Goal: Information Seeking & Learning: Learn about a topic

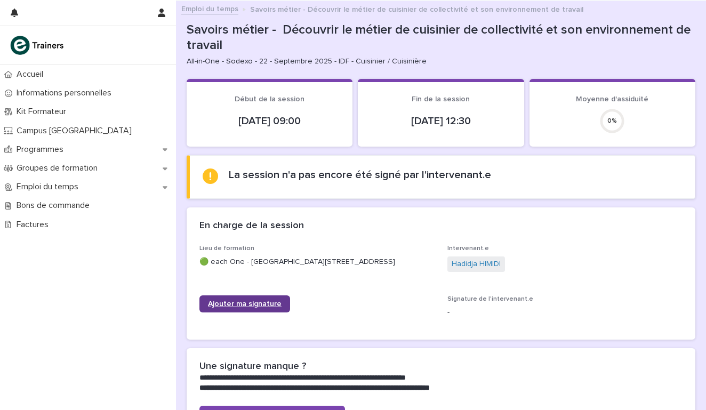
scroll to position [69, 0]
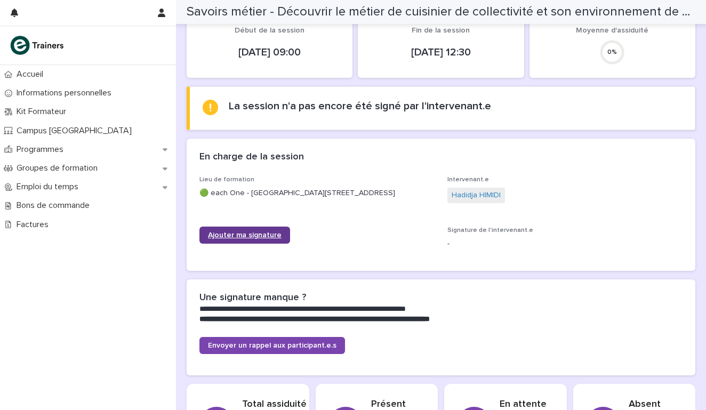
click at [247, 235] on span "Ajouter ma signature" at bounding box center [245, 234] width 74 height 7
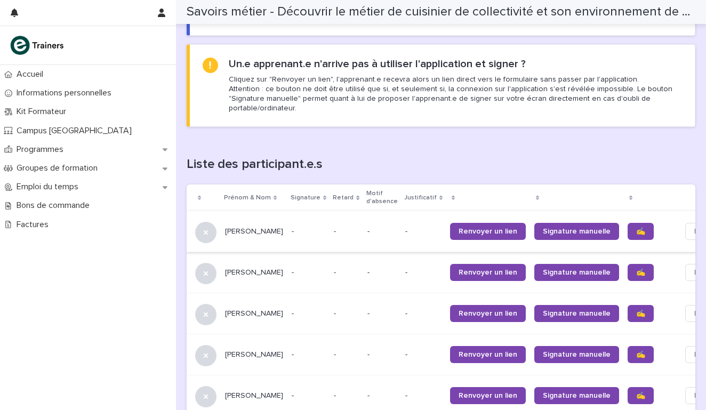
scroll to position [585, 0]
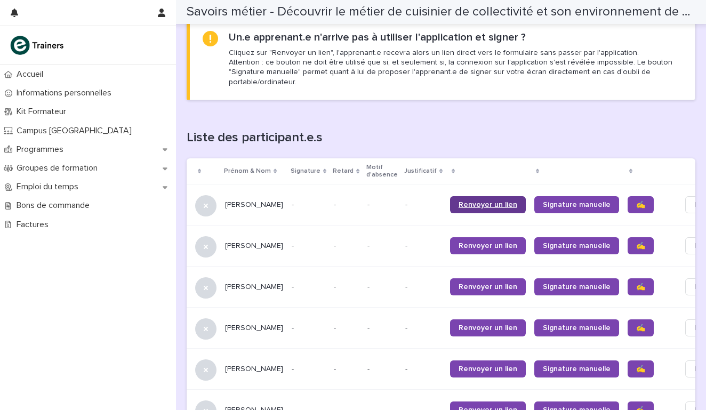
click at [458, 202] on span "Renvoyer un lien" at bounding box center [487, 204] width 59 height 7
click at [458, 245] on span "Renvoyer un lien" at bounding box center [487, 245] width 59 height 7
click at [465, 324] on span "Renvoyer un lien" at bounding box center [487, 327] width 59 height 7
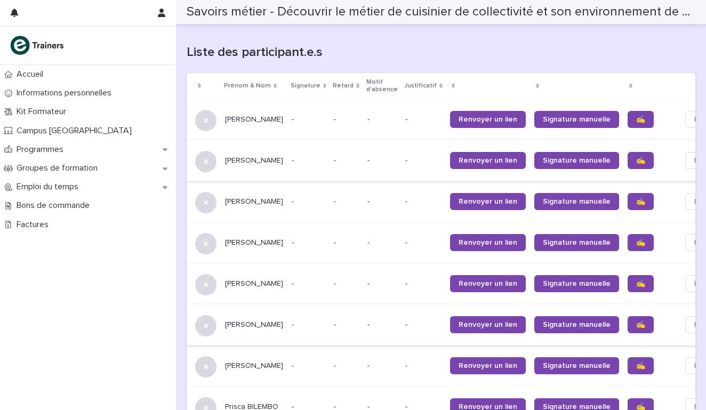
scroll to position [673, 0]
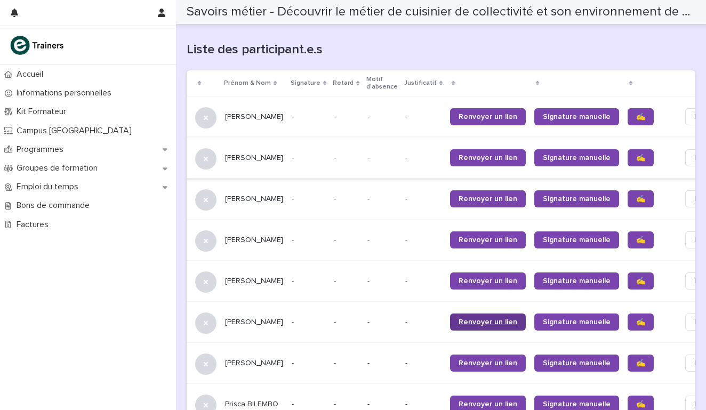
click at [451, 325] on link "Renvoyer un lien" at bounding box center [488, 321] width 76 height 17
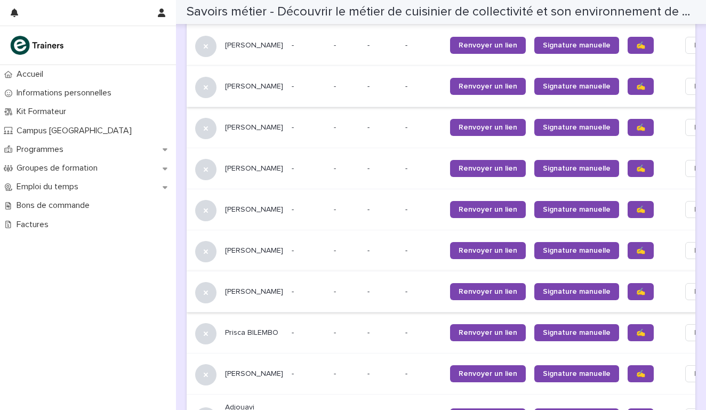
scroll to position [747, 0]
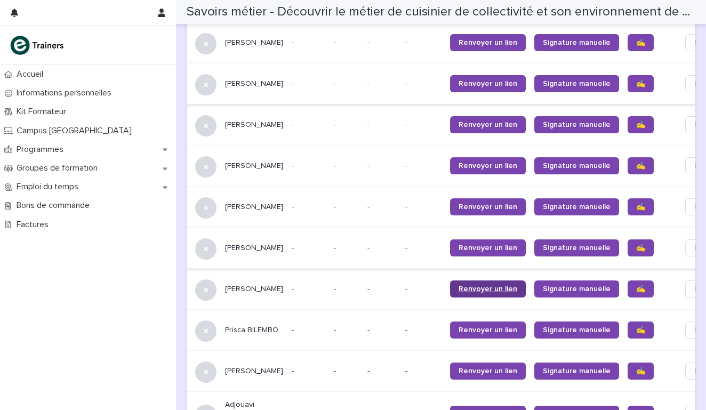
click at [458, 286] on span "Renvoyer un lien" at bounding box center [487, 288] width 59 height 7
click at [458, 326] on span "Renvoyer un lien" at bounding box center [487, 329] width 59 height 7
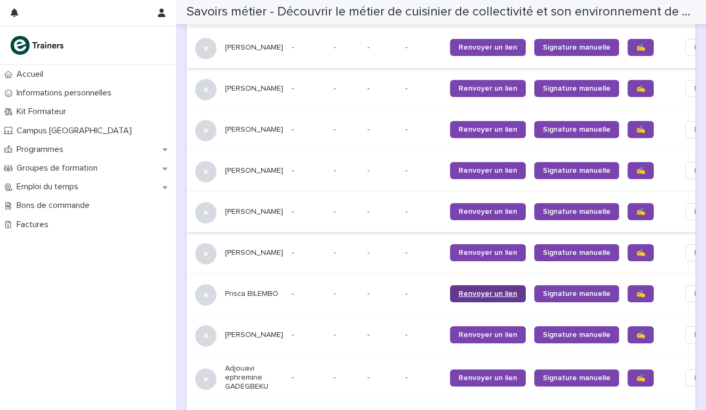
scroll to position [783, 0]
click at [458, 332] on span "Renvoyer un lien" at bounding box center [487, 334] width 59 height 7
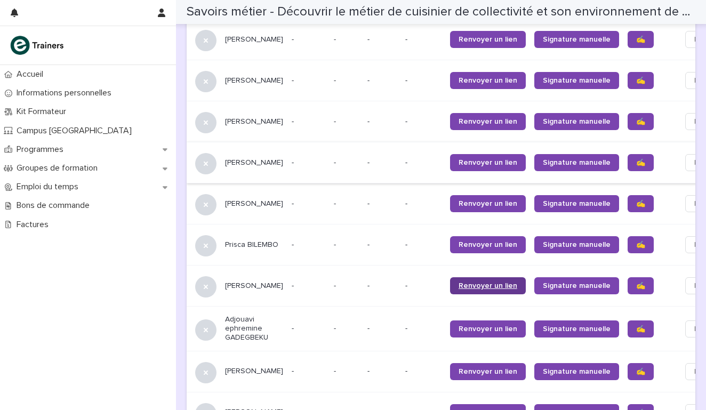
scroll to position [835, 0]
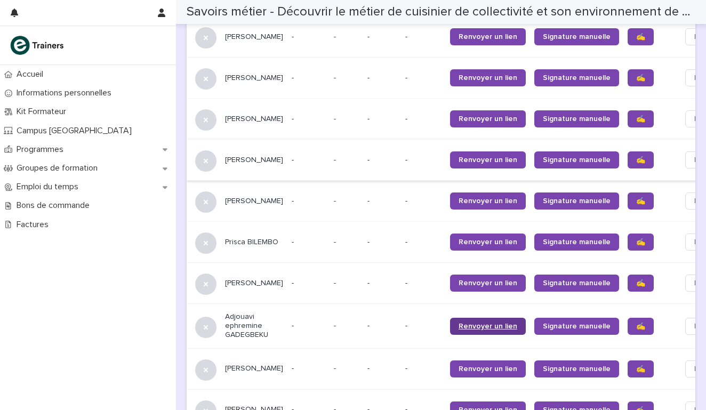
click at [458, 323] on span "Renvoyer un lien" at bounding box center [487, 326] width 59 height 7
click at [458, 365] on span "Renvoyer un lien" at bounding box center [487, 368] width 59 height 7
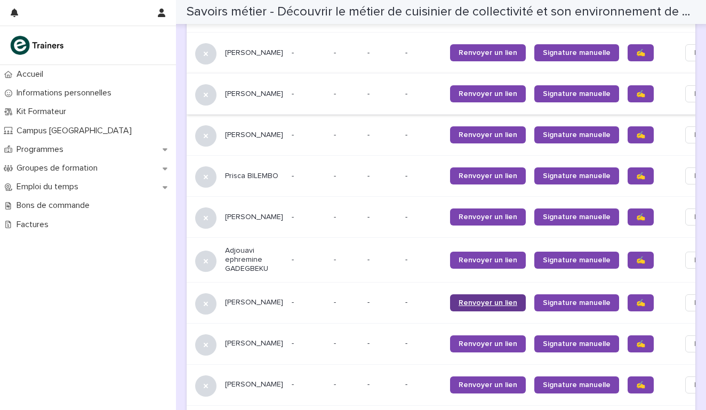
scroll to position [905, 0]
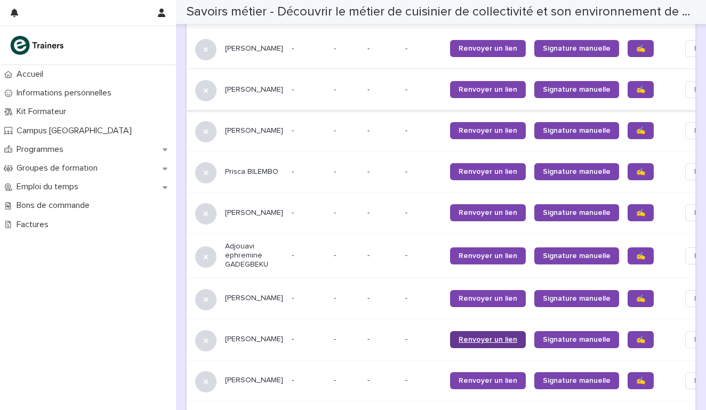
click at [455, 332] on link "Renvoyer un lien" at bounding box center [488, 339] width 76 height 17
click at [463, 372] on link "Renvoyer un lien" at bounding box center [488, 380] width 76 height 17
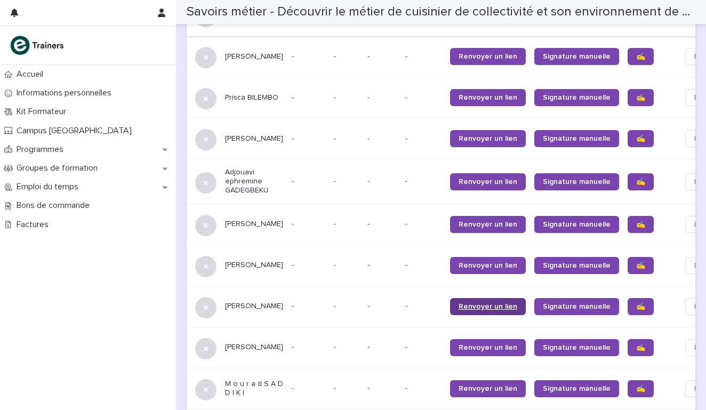
scroll to position [1036, 0]
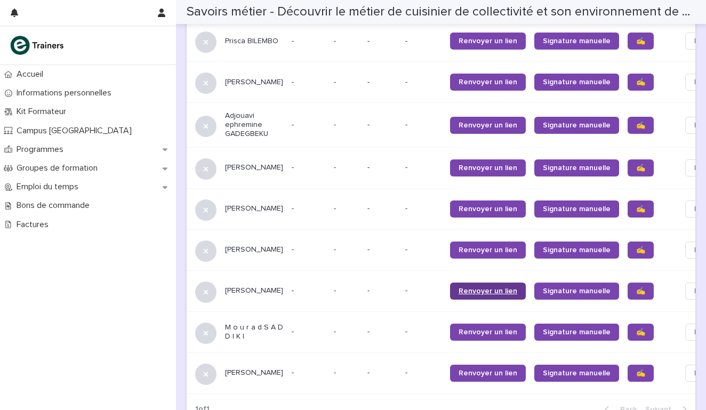
click at [450, 292] on link "Renvoyer un lien" at bounding box center [488, 291] width 76 height 17
click at [458, 328] on span "Renvoyer un lien" at bounding box center [487, 331] width 59 height 7
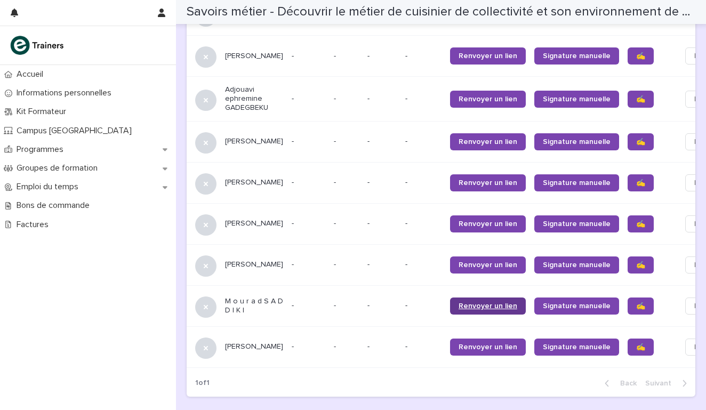
scroll to position [1065, 0]
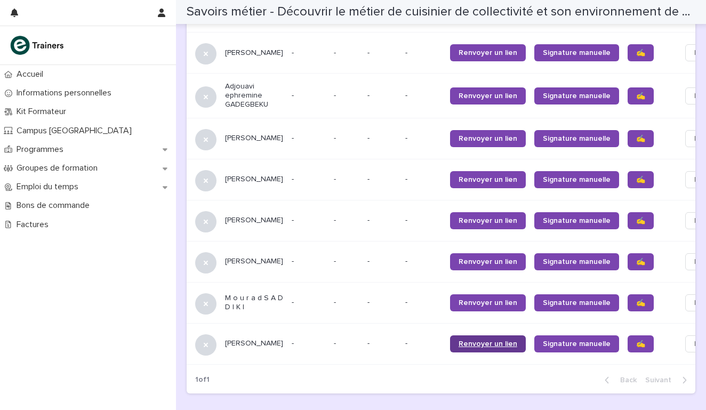
click at [458, 342] on span "Renvoyer un lien" at bounding box center [487, 343] width 59 height 7
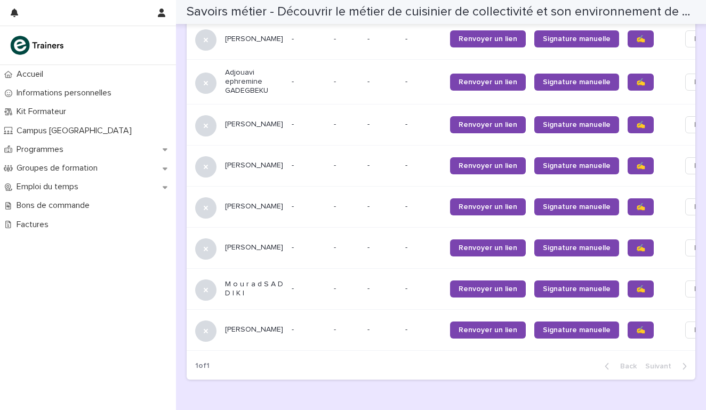
scroll to position [1026, 0]
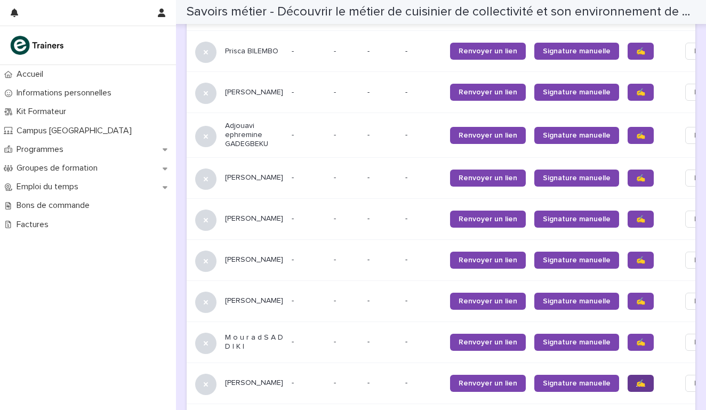
click at [636, 381] on span "✍️" at bounding box center [640, 383] width 9 height 7
click at [636, 339] on span "✍️" at bounding box center [640, 342] width 9 height 7
click at [636, 300] on span "✍️" at bounding box center [640, 300] width 9 height 7
click at [636, 256] on span "✍️" at bounding box center [640, 259] width 9 height 7
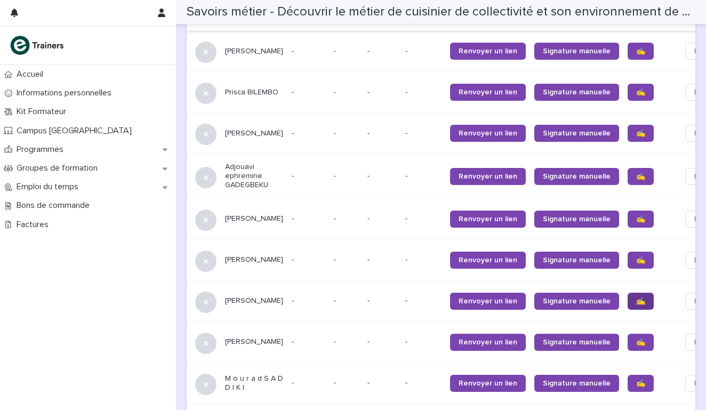
scroll to position [963, 0]
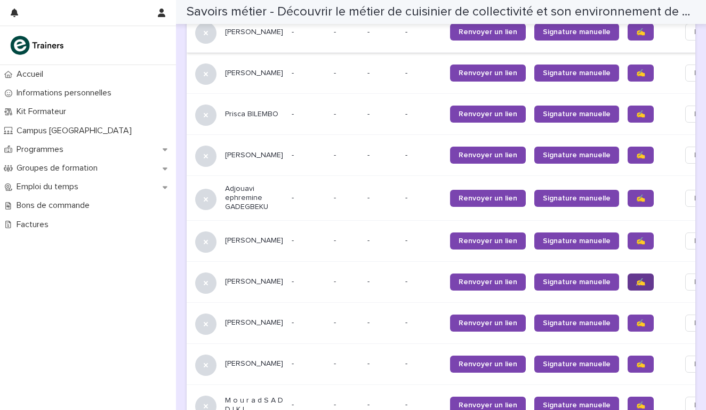
click at [636, 280] on span "✍️" at bounding box center [640, 281] width 9 height 7
click at [636, 237] on span "✍️" at bounding box center [640, 240] width 9 height 7
click at [636, 197] on span "✍️" at bounding box center [640, 198] width 9 height 7
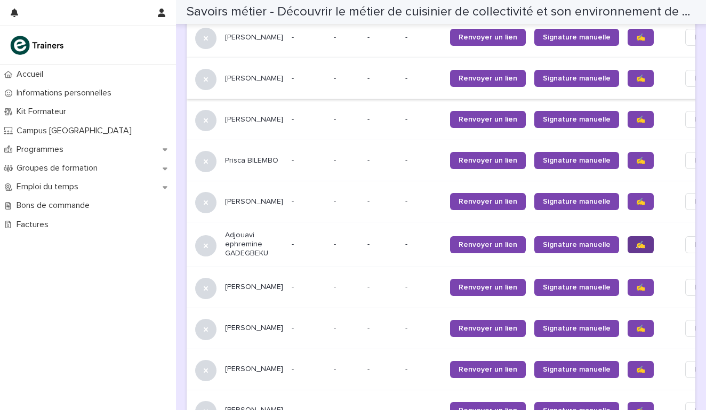
scroll to position [905, 0]
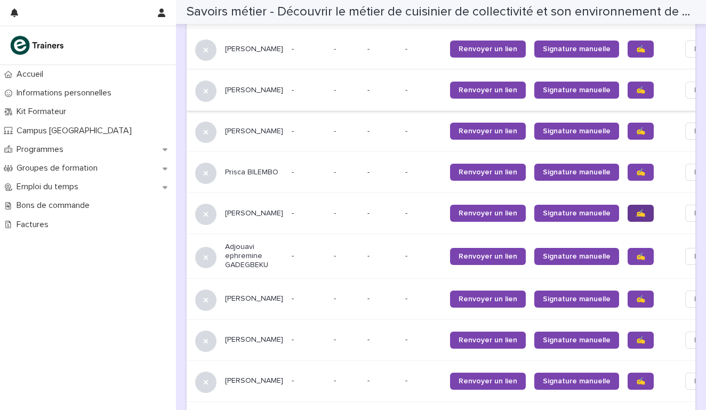
click at [636, 210] on span "✍️" at bounding box center [640, 213] width 9 height 7
click at [636, 170] on span "✍️" at bounding box center [640, 171] width 9 height 7
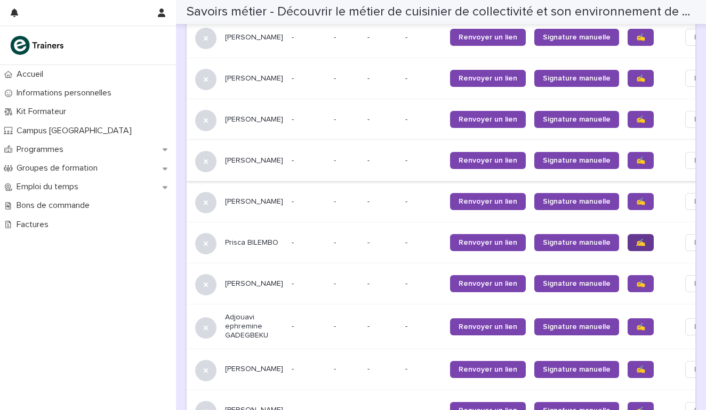
scroll to position [818, 0]
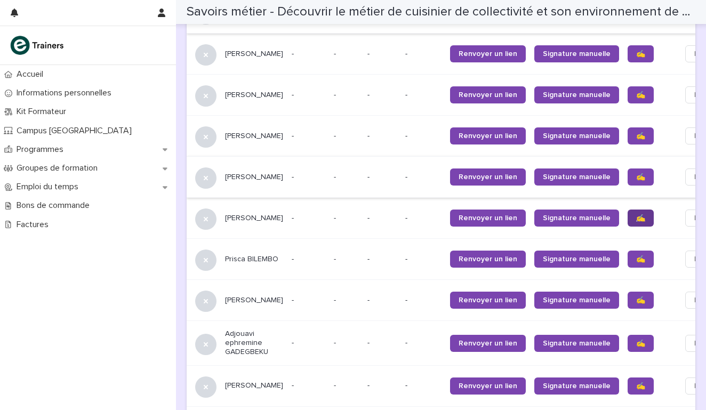
click at [627, 211] on link "✍️" at bounding box center [640, 218] width 26 height 17
click at [627, 170] on link "✍️" at bounding box center [640, 176] width 26 height 17
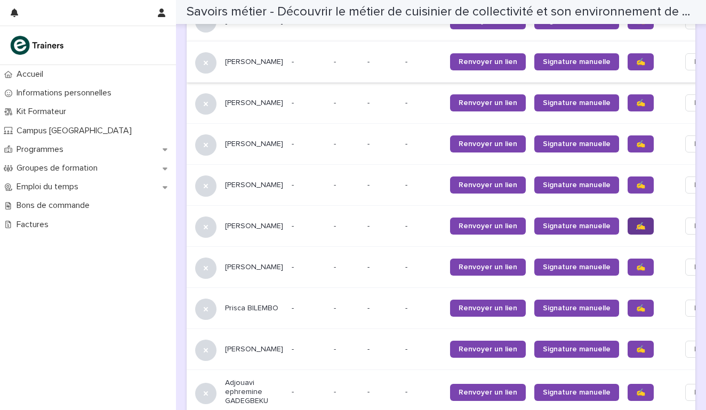
scroll to position [767, 0]
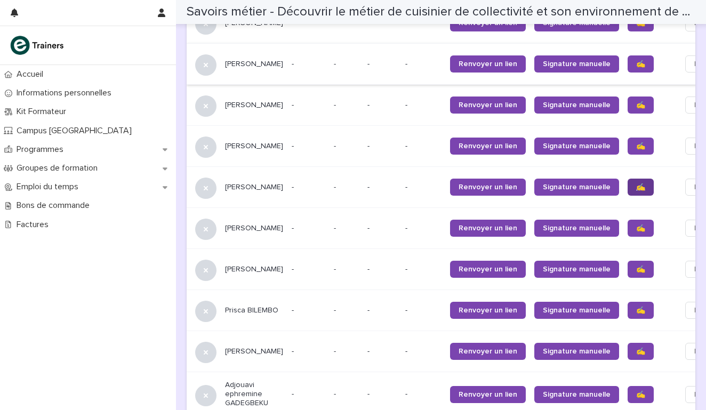
click at [636, 185] on span "✍️" at bounding box center [640, 186] width 9 height 7
click at [636, 143] on span "✍️" at bounding box center [640, 145] width 9 height 7
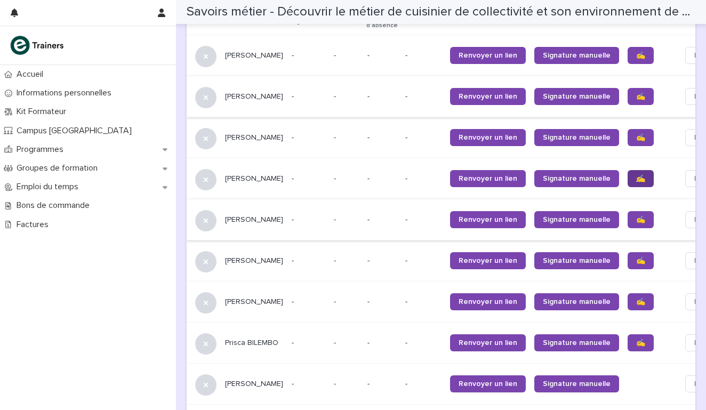
scroll to position [721, 0]
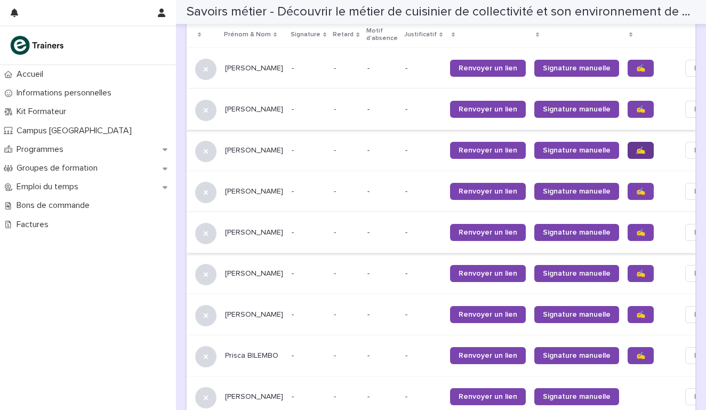
click at [636, 149] on span "✍️" at bounding box center [640, 150] width 9 height 7
click at [627, 111] on link "✍️" at bounding box center [640, 109] width 26 height 17
click at [636, 65] on span "✍️" at bounding box center [640, 68] width 9 height 7
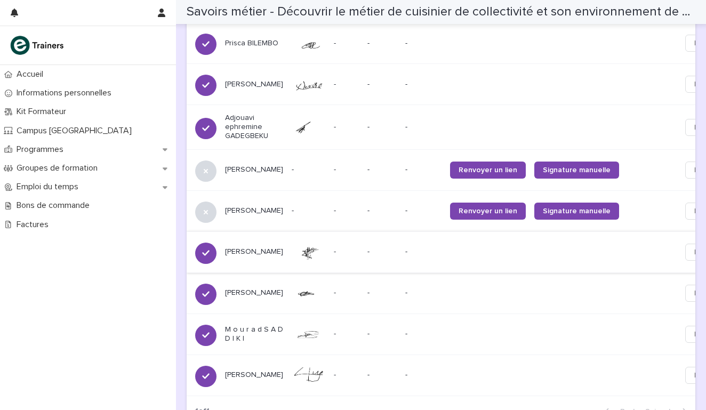
scroll to position [1039, 0]
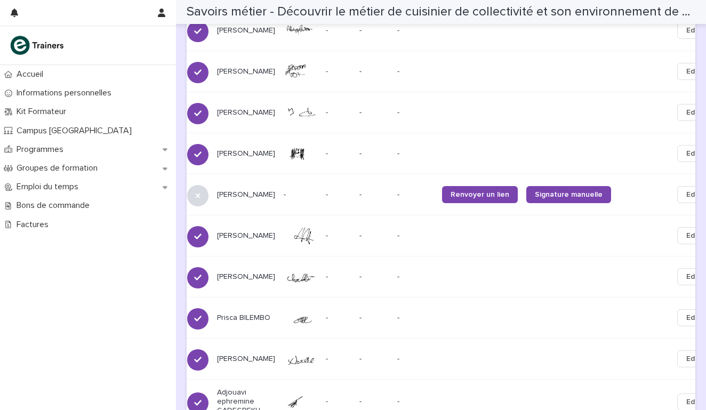
scroll to position [760, 0]
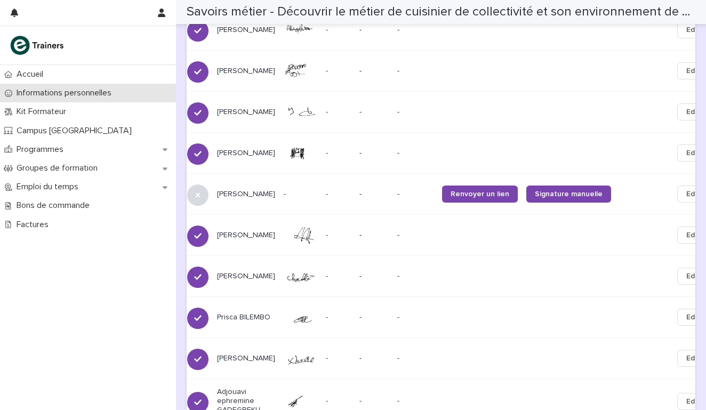
click at [52, 89] on p "Informations personnelles" at bounding box center [66, 93] width 108 height 10
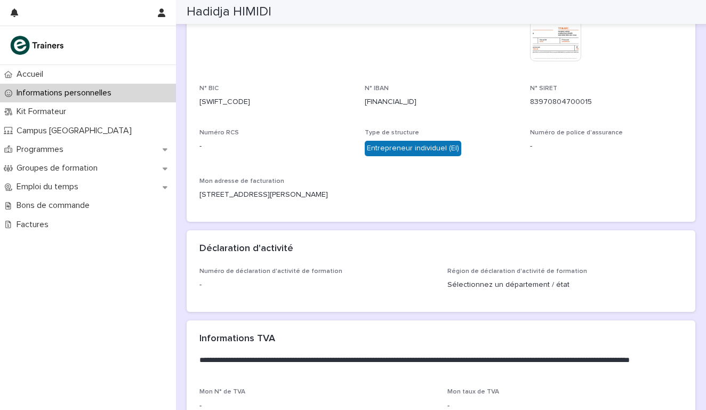
scroll to position [387, 0]
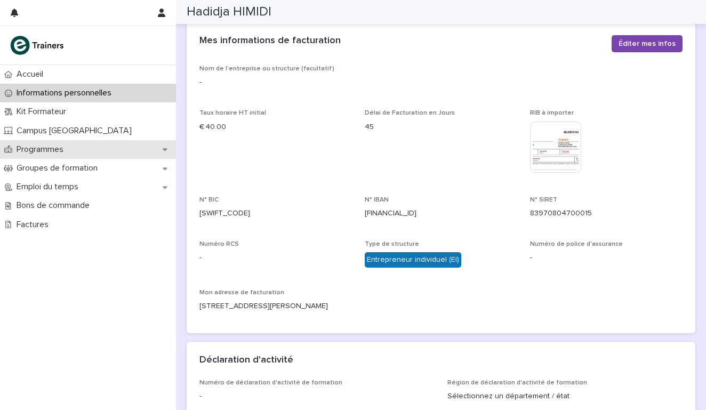
click at [78, 149] on div "Programmes" at bounding box center [88, 149] width 176 height 19
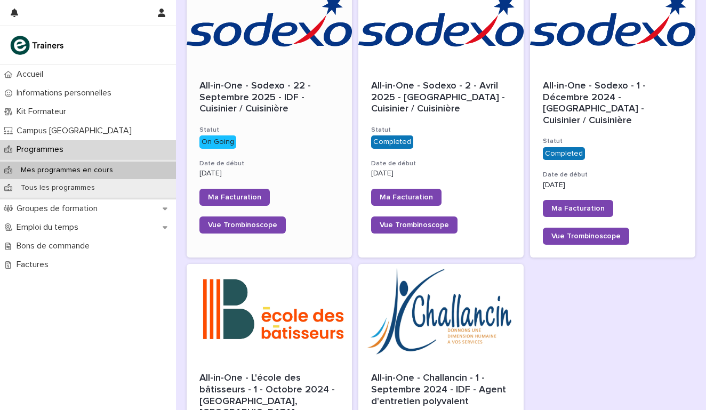
scroll to position [176, 0]
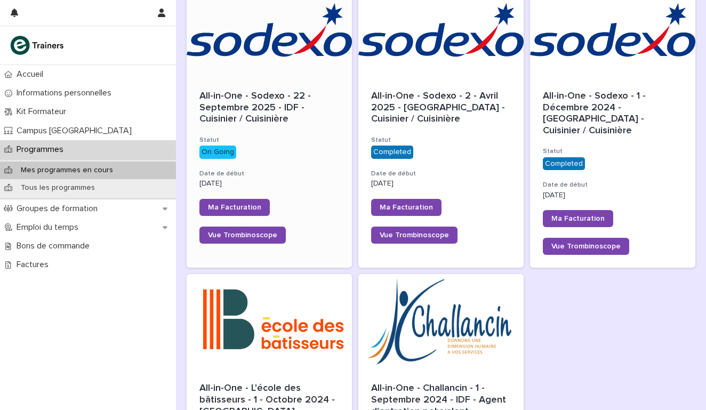
click at [277, 171] on h3 "Date de début" at bounding box center [269, 174] width 140 height 9
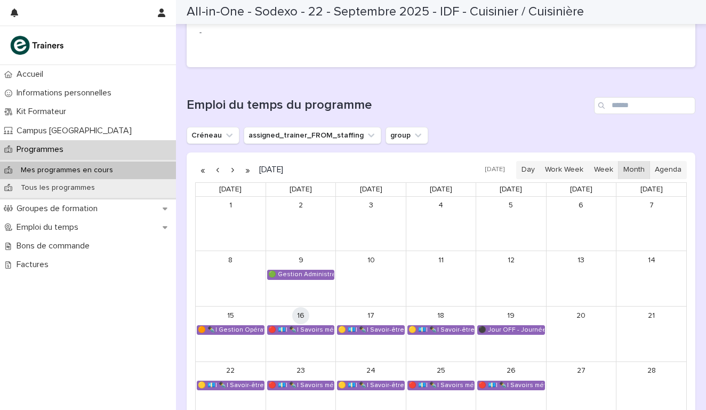
scroll to position [484, 0]
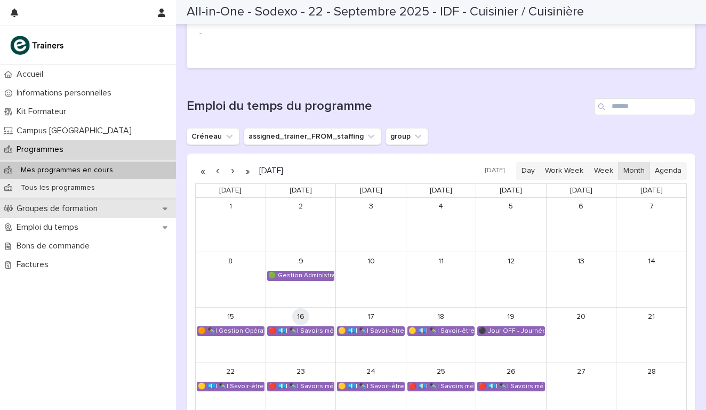
click at [80, 208] on p "Groupes de formation" at bounding box center [59, 209] width 94 height 10
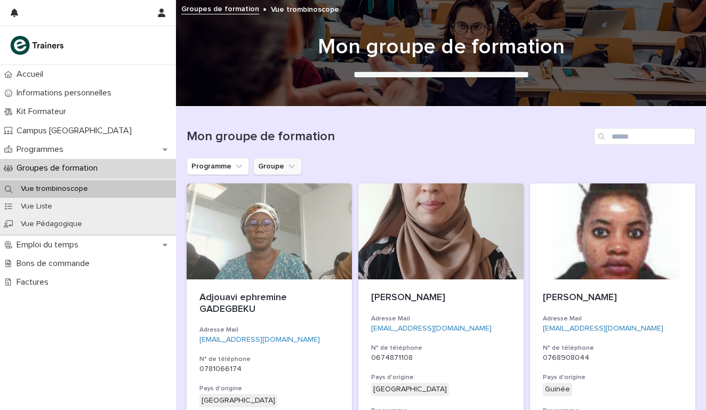
click at [287, 163] on icon "Groupe" at bounding box center [291, 166] width 11 height 11
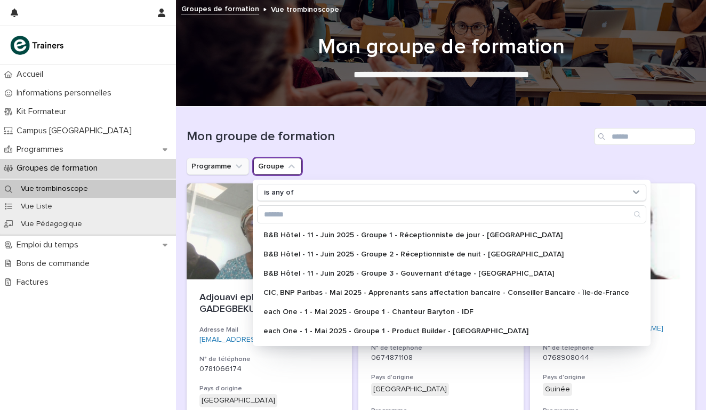
click at [243, 163] on icon "Programme" at bounding box center [239, 166] width 11 height 11
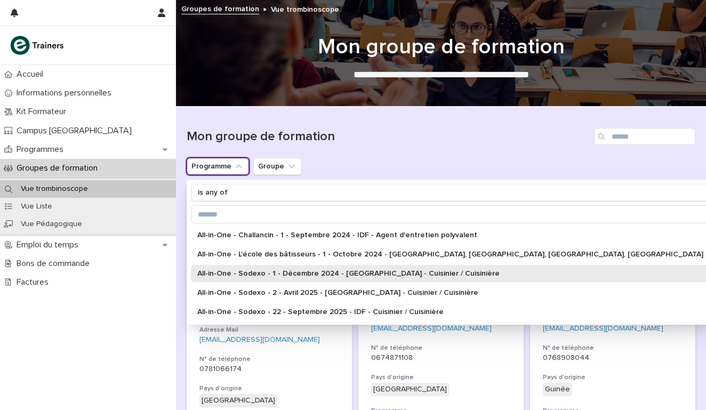
click at [279, 272] on p "All-in-One - Sodexo - 1 - Décembre 2024 - Île-de-France - Cuisinier / Cuisinière" at bounding box center [450, 273] width 506 height 7
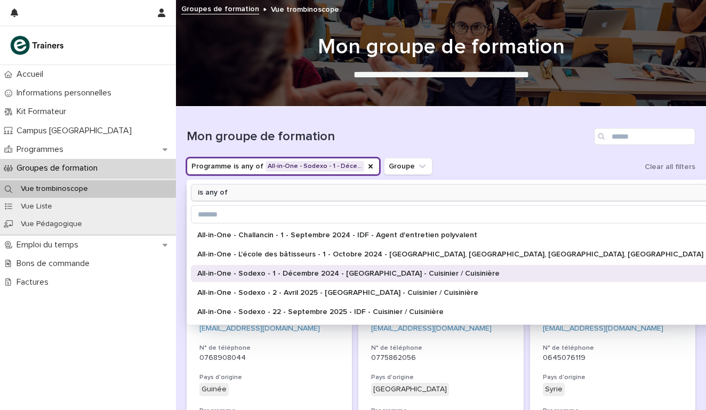
click at [427, 192] on div "is any of" at bounding box center [449, 192] width 511 height 11
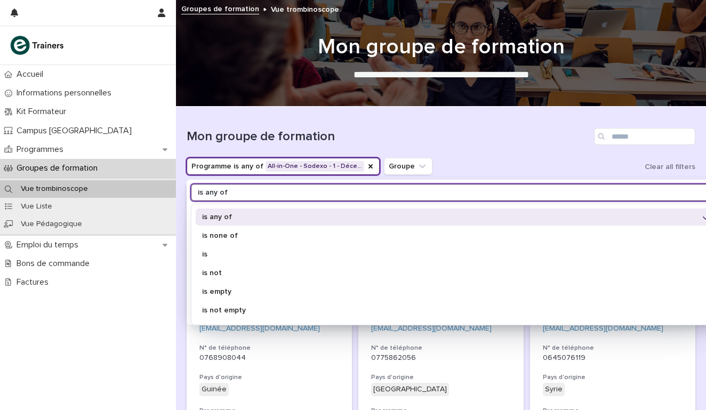
click at [463, 156] on div "Mon groupe de formation" at bounding box center [441, 132] width 509 height 51
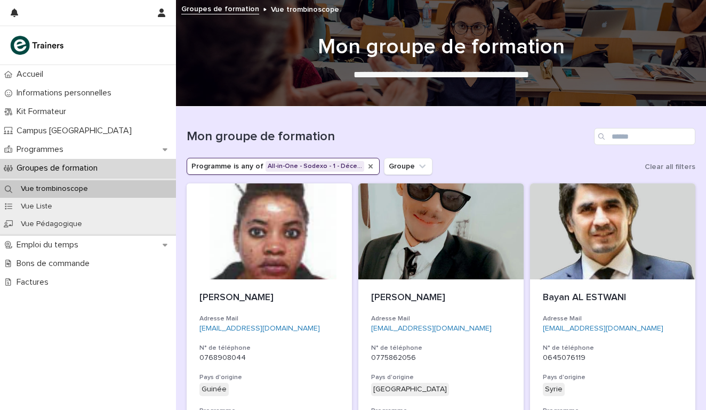
click at [366, 166] on icon "Programme" at bounding box center [370, 166] width 9 height 9
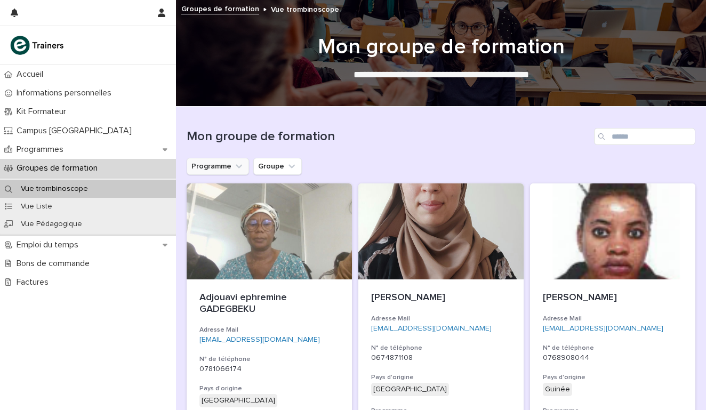
click at [235, 166] on icon "Programme" at bounding box center [239, 166] width 11 height 11
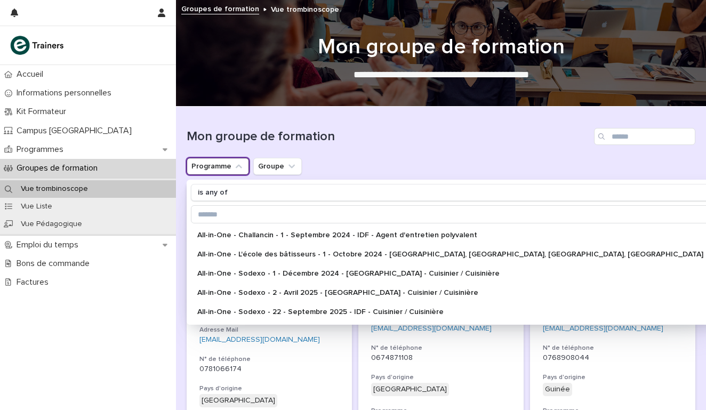
click at [423, 158] on div "Programme is any of All-in-One - Challancin - 1 - Septembre 2024 - IDF - Agent …" at bounding box center [441, 166] width 509 height 17
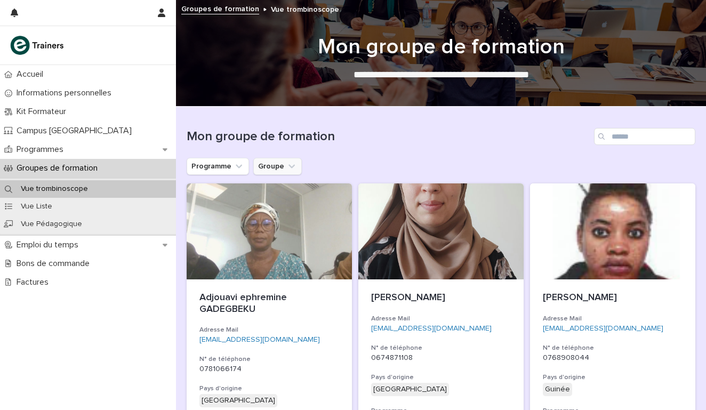
click at [295, 168] on icon "Groupe" at bounding box center [291, 166] width 11 height 11
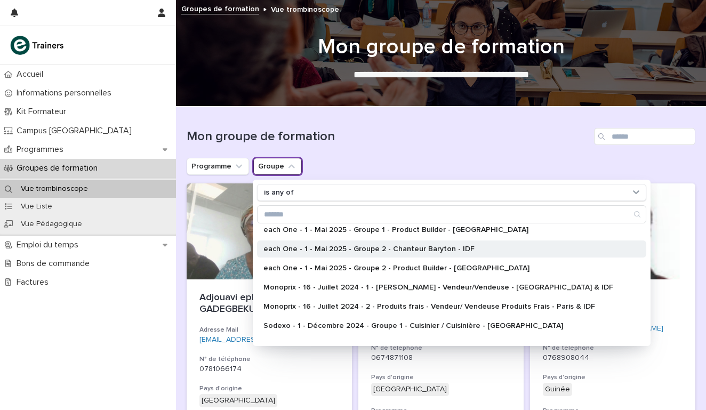
scroll to position [110, 0]
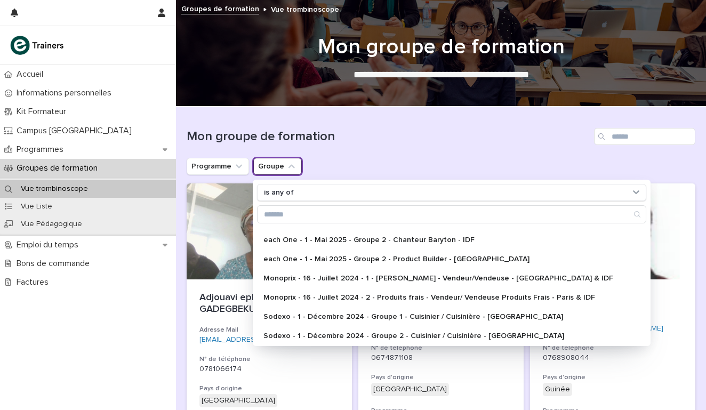
click at [359, 150] on div "Mon groupe de formation" at bounding box center [441, 132] width 509 height 51
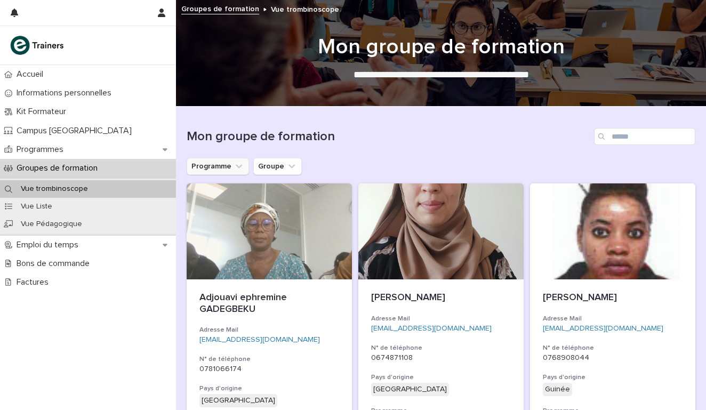
click at [237, 163] on icon "Programme" at bounding box center [239, 166] width 11 height 11
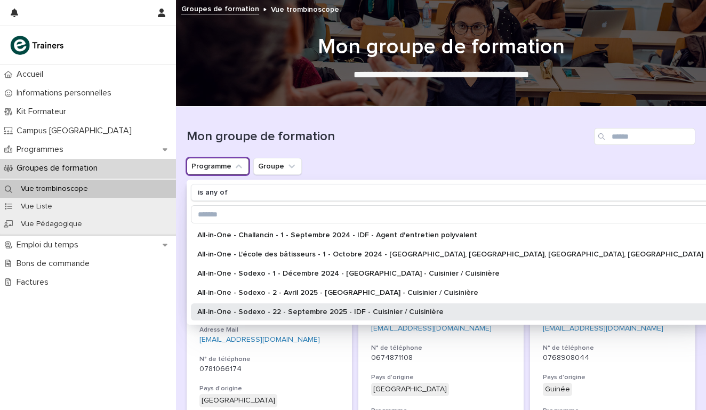
click at [291, 312] on p "All-in-One - Sodexo - 22 - Septembre 2025 - IDF - Cuisinier / Cuisinière" at bounding box center [450, 311] width 506 height 7
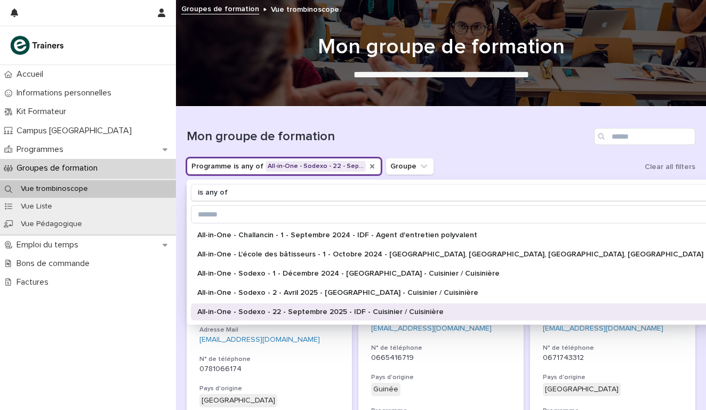
click at [368, 163] on icon "Programme" at bounding box center [372, 166] width 9 height 9
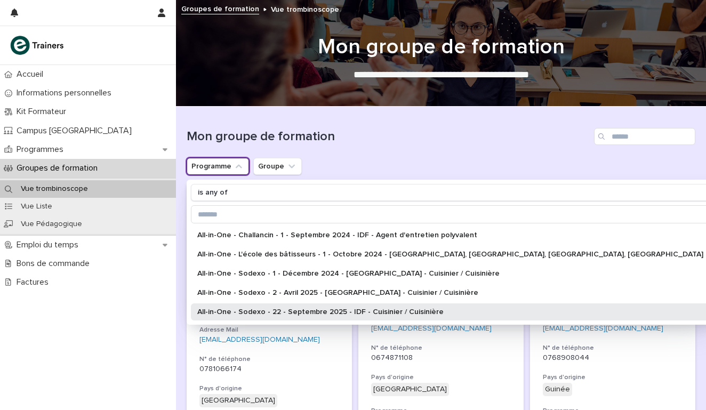
click at [251, 315] on p "All-in-One - Sodexo - 22 - Septembre 2025 - IDF - Cuisinier / Cuisinière" at bounding box center [450, 311] width 506 height 7
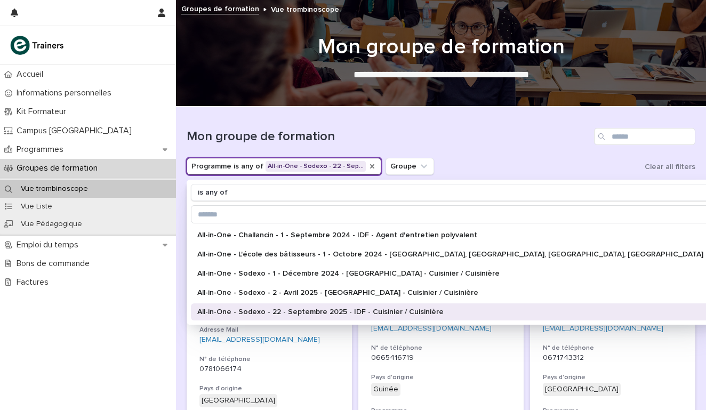
click at [569, 163] on div "Programme is any of All-in-One - Sodexo - 22 - Sep… is any of All-in-One - Chal…" at bounding box center [441, 166] width 509 height 17
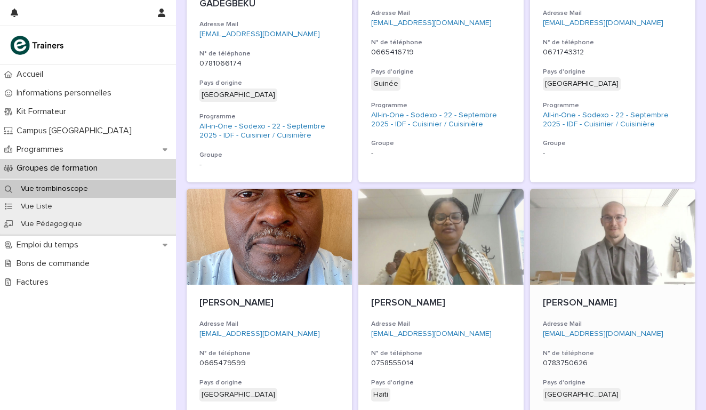
scroll to position [307, 0]
